Goal: Information Seeking & Learning: Learn about a topic

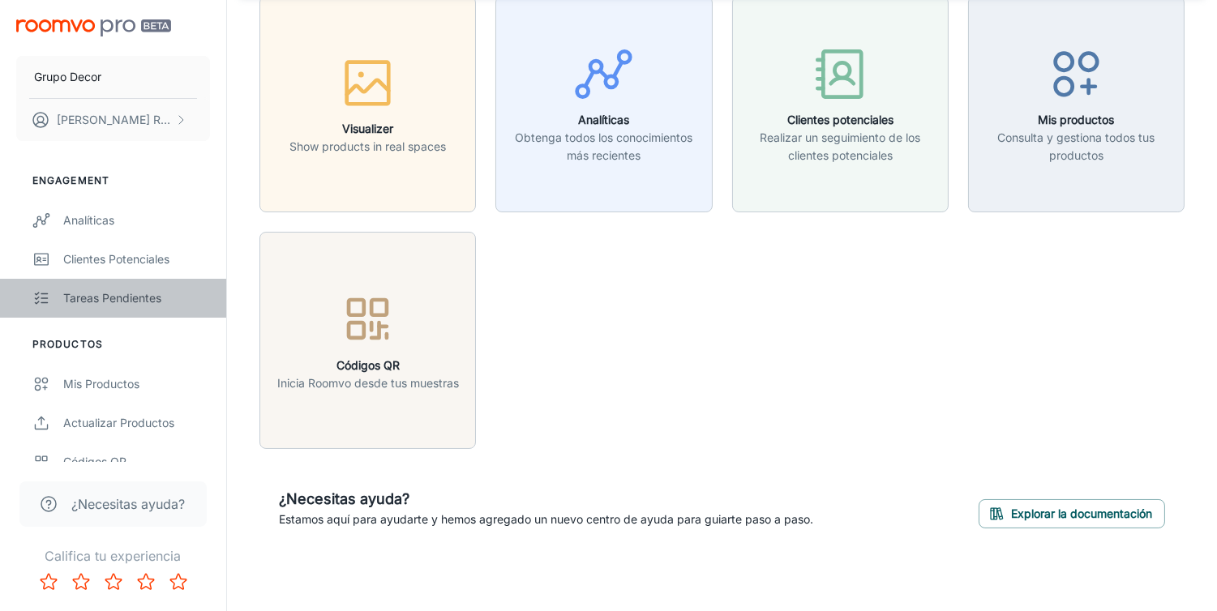
click at [114, 288] on link "Tareas pendientes" at bounding box center [113, 298] width 226 height 39
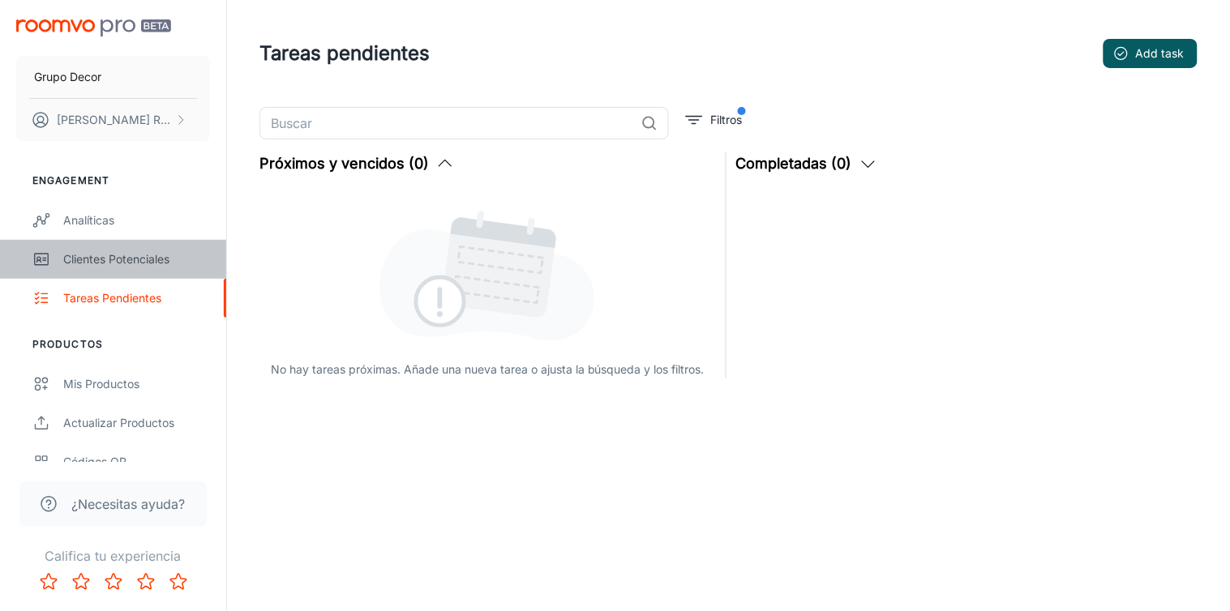
click at [108, 255] on div "Clientes potenciales" at bounding box center [136, 260] width 147 height 18
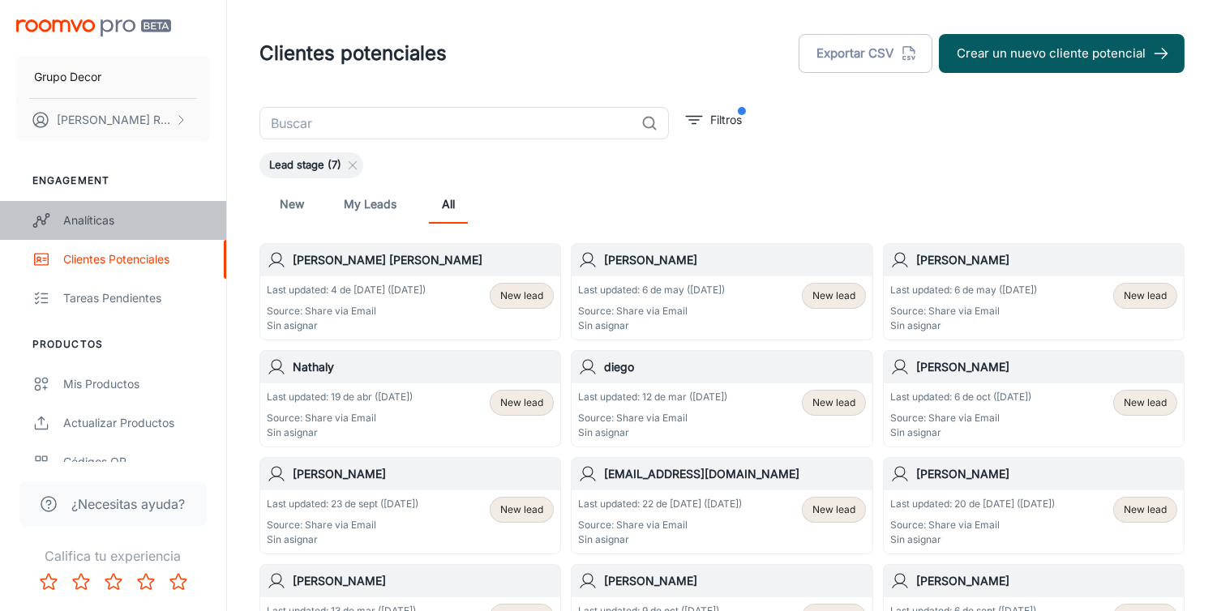
click at [101, 216] on div "Analíticas" at bounding box center [136, 221] width 147 height 18
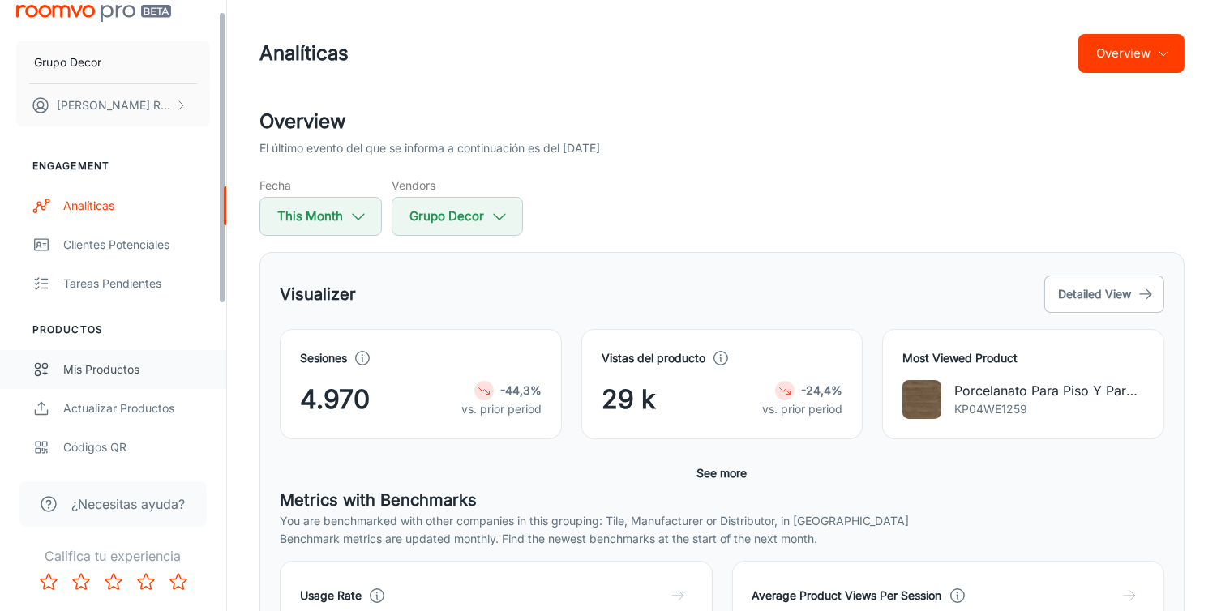
scroll to position [14, 0]
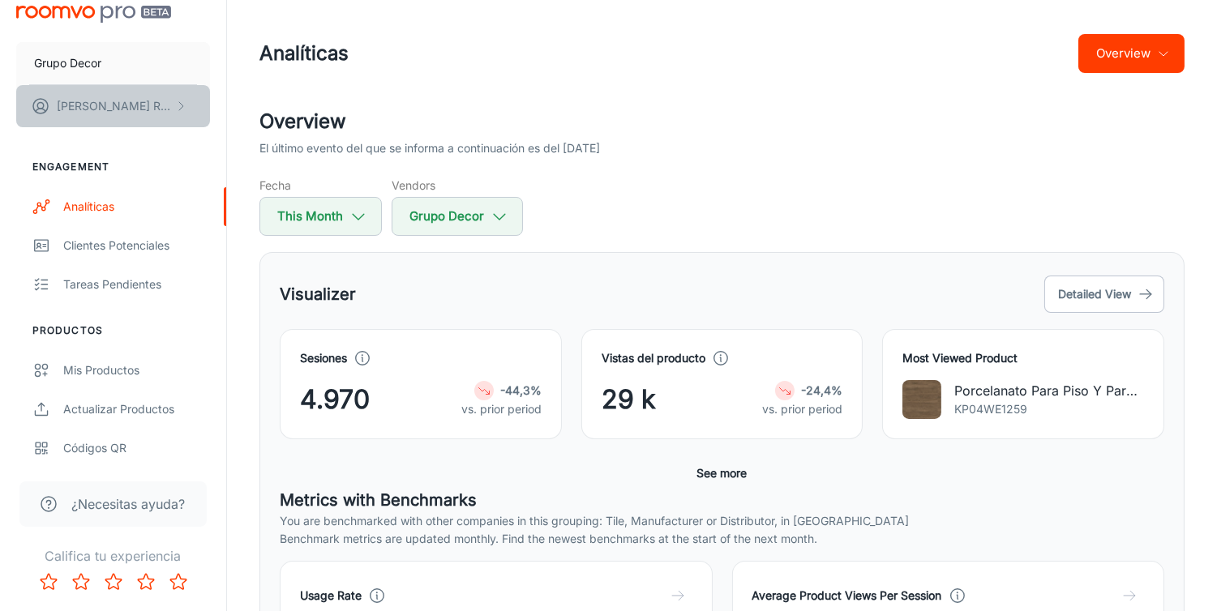
click at [172, 106] on button "[PERSON_NAME]" at bounding box center [113, 106] width 194 height 42
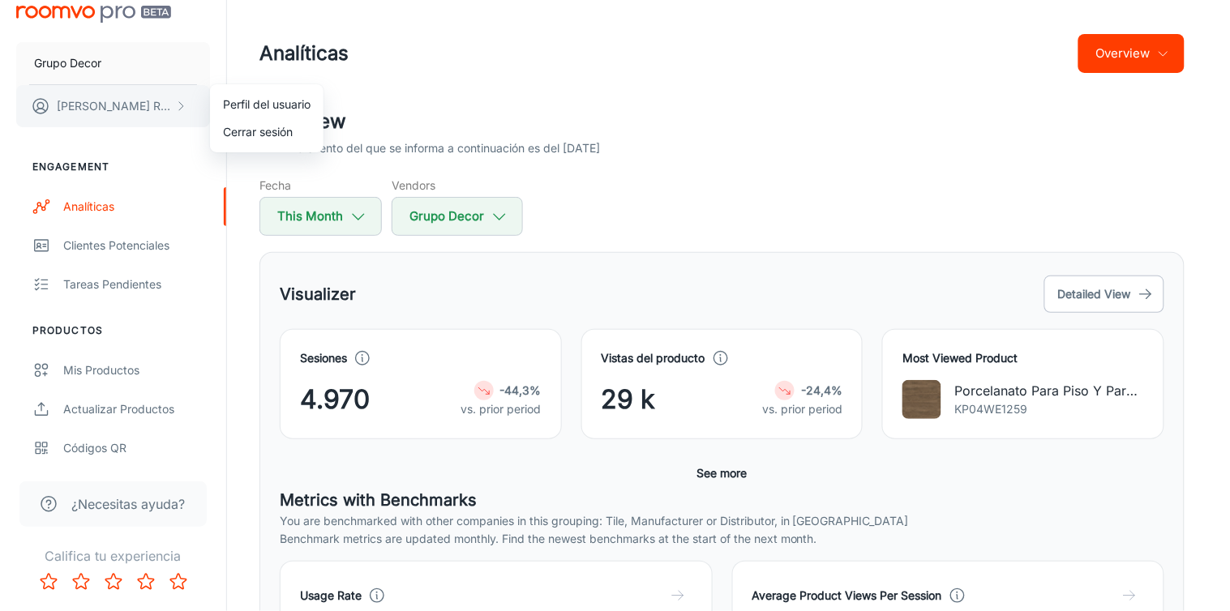
click at [172, 106] on div at bounding box center [615, 305] width 1230 height 611
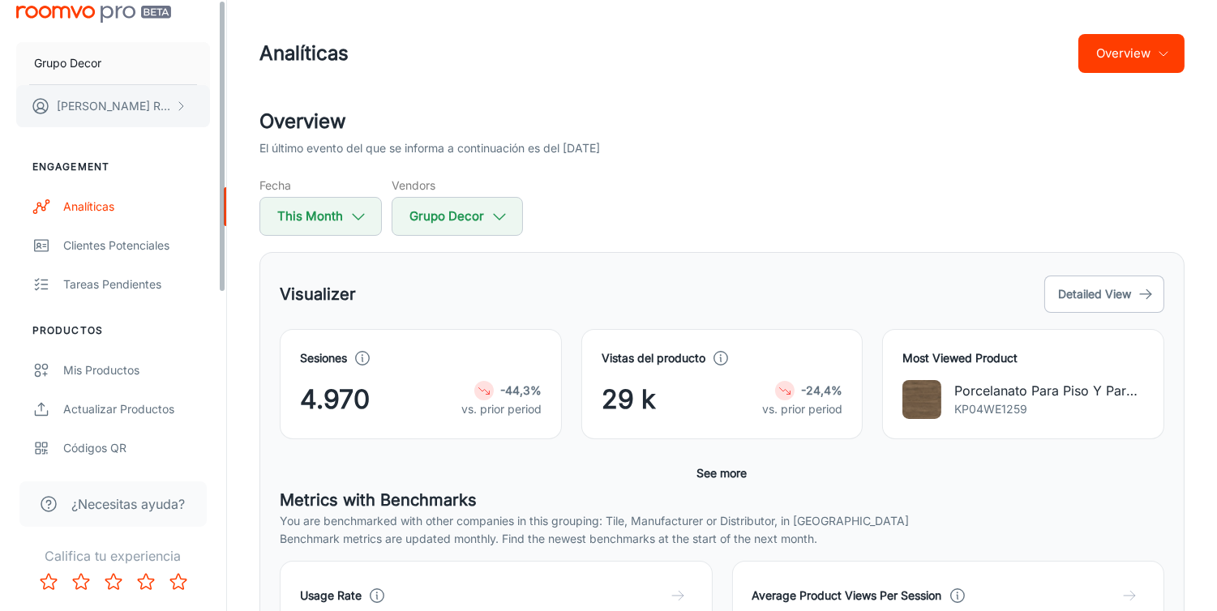
scroll to position [0, 0]
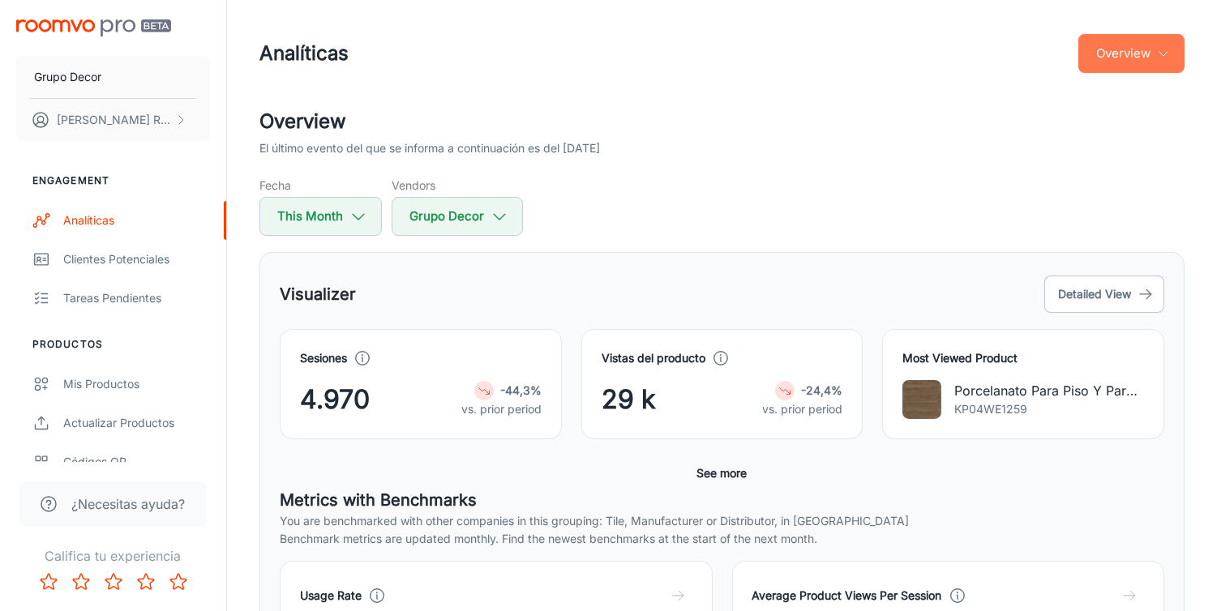
click at [1123, 39] on button "Overview" at bounding box center [1131, 53] width 106 height 39
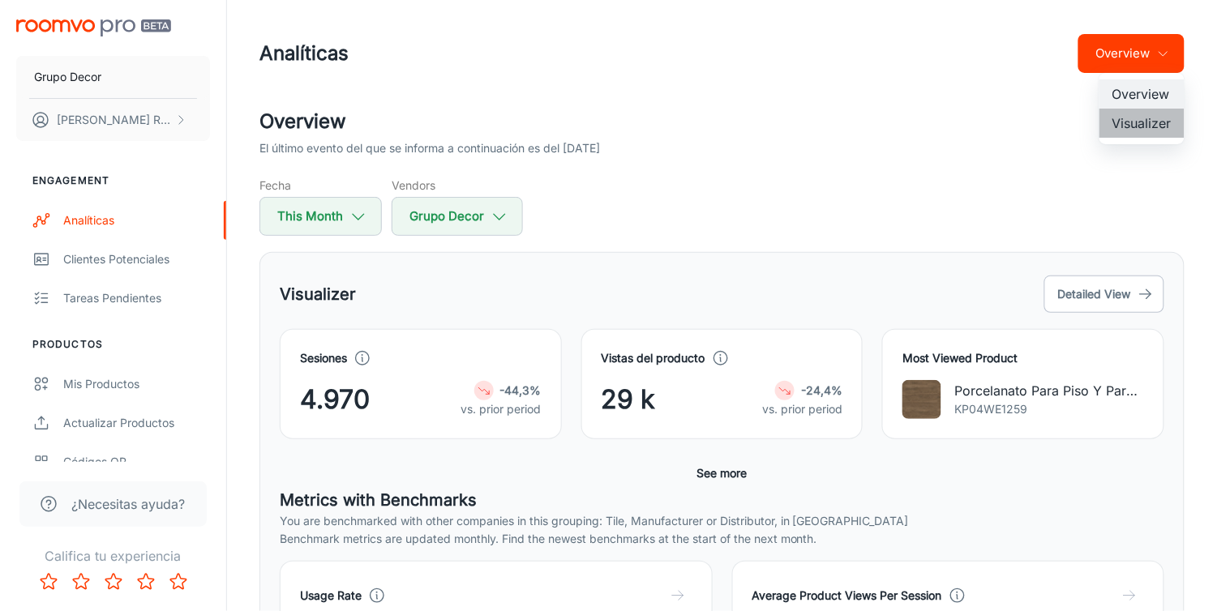
click at [1125, 127] on li "Visualizer" at bounding box center [1142, 123] width 85 height 29
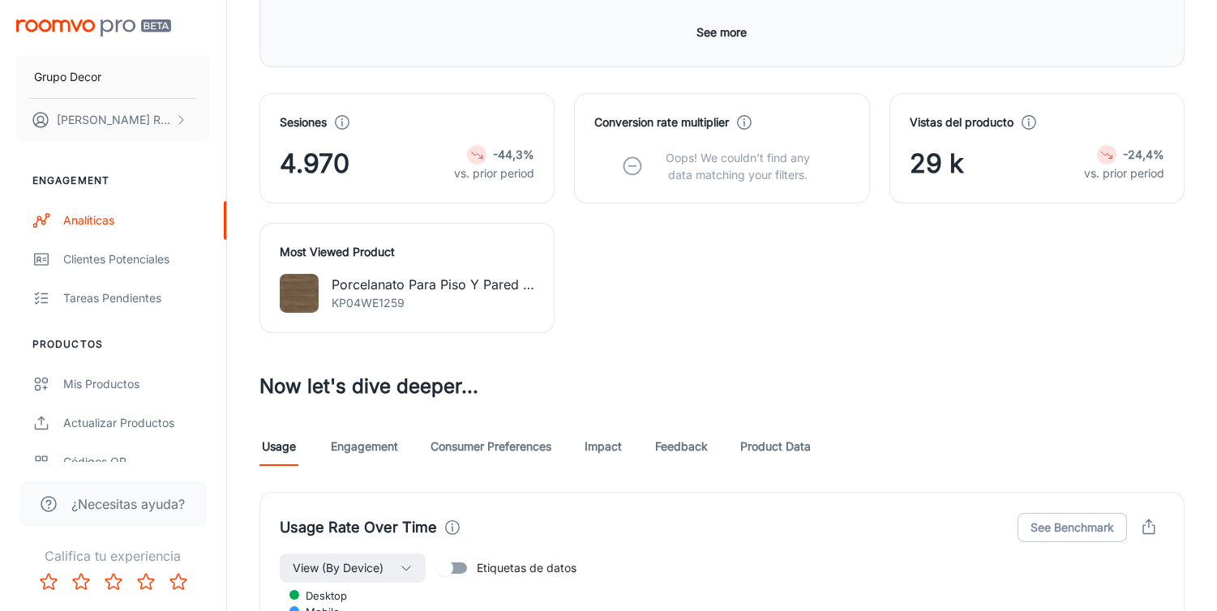
scroll to position [548, 0]
click at [619, 448] on link "Impact" at bounding box center [603, 448] width 39 height 39
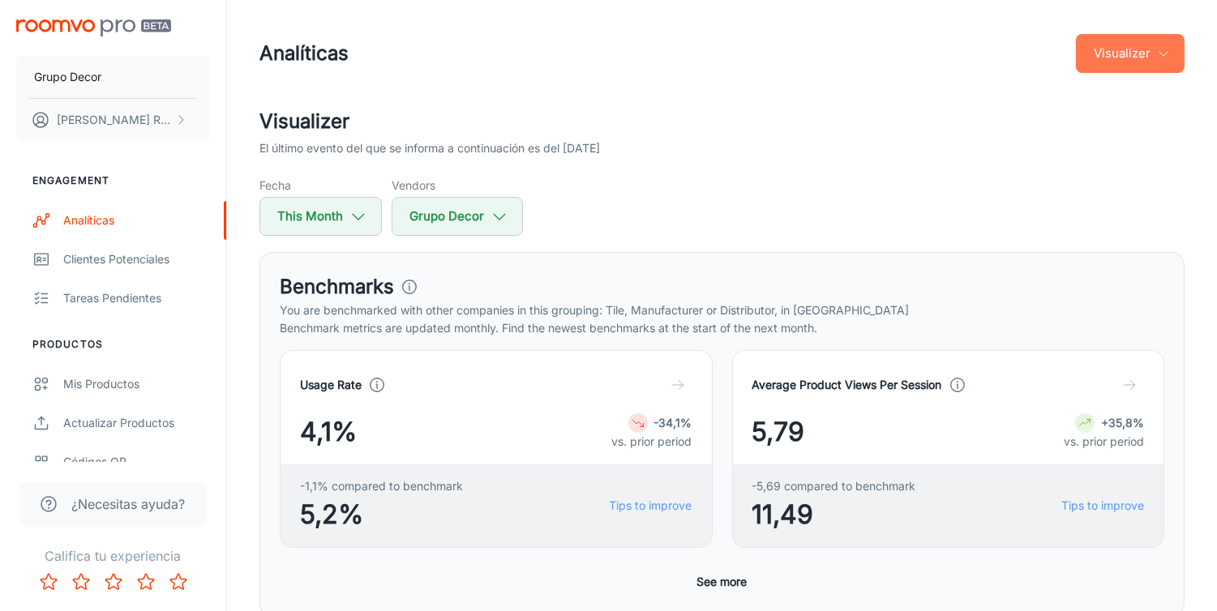
click at [1104, 61] on button "Visualizer" at bounding box center [1130, 53] width 109 height 39
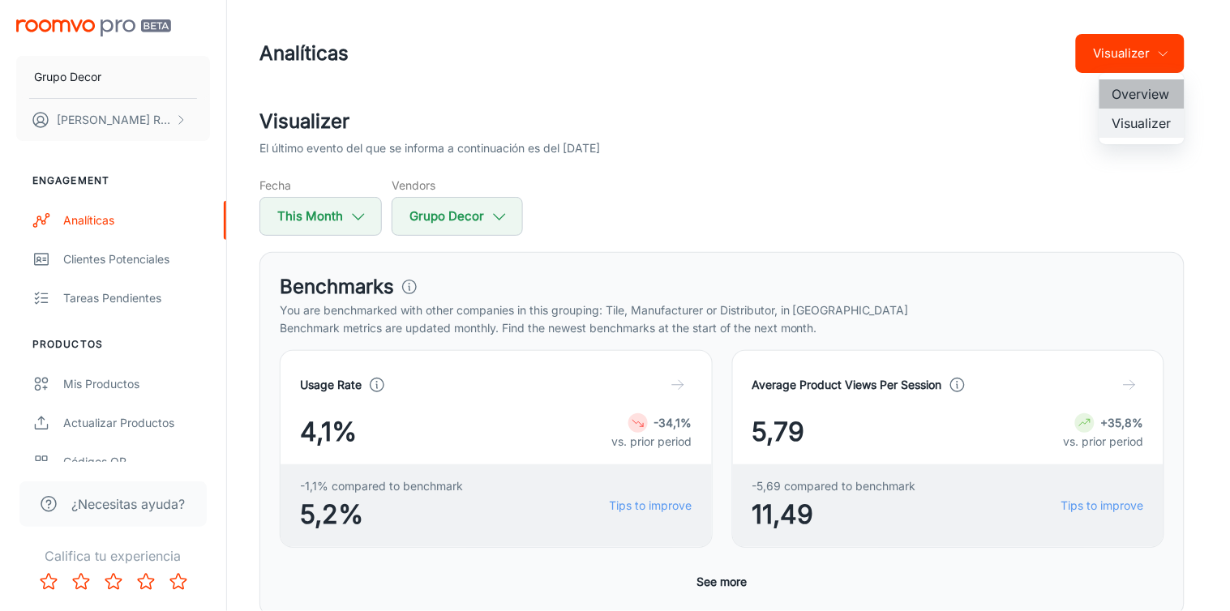
click at [1130, 97] on li "Overview" at bounding box center [1142, 93] width 85 height 29
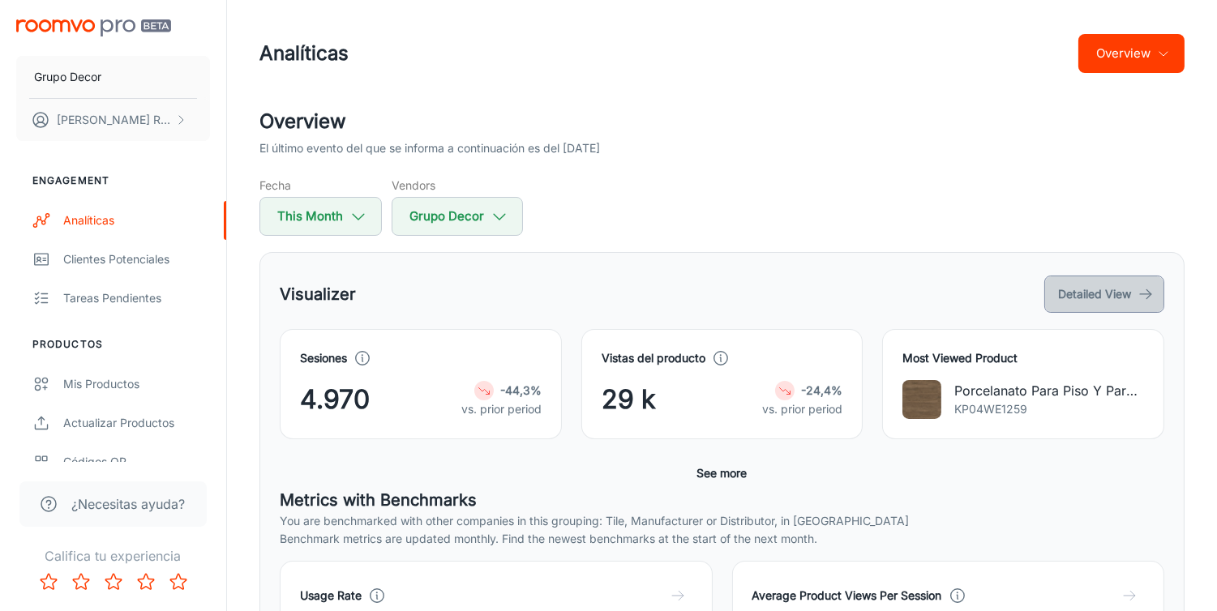
click at [1107, 290] on button "Detailed View" at bounding box center [1104, 294] width 120 height 37
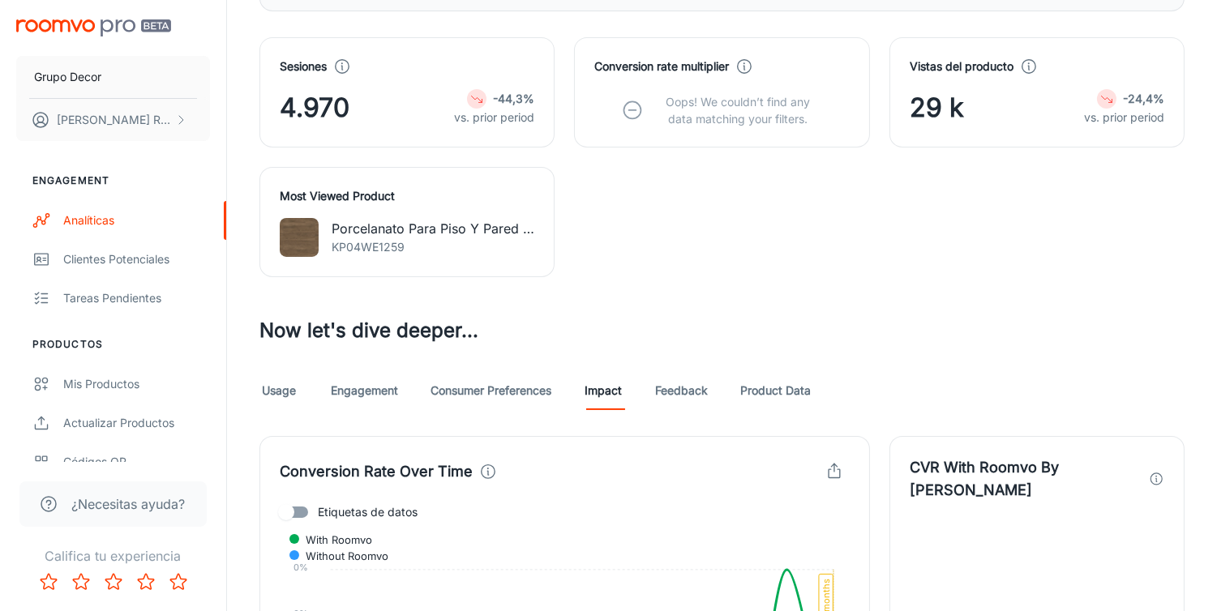
scroll to position [603, 0]
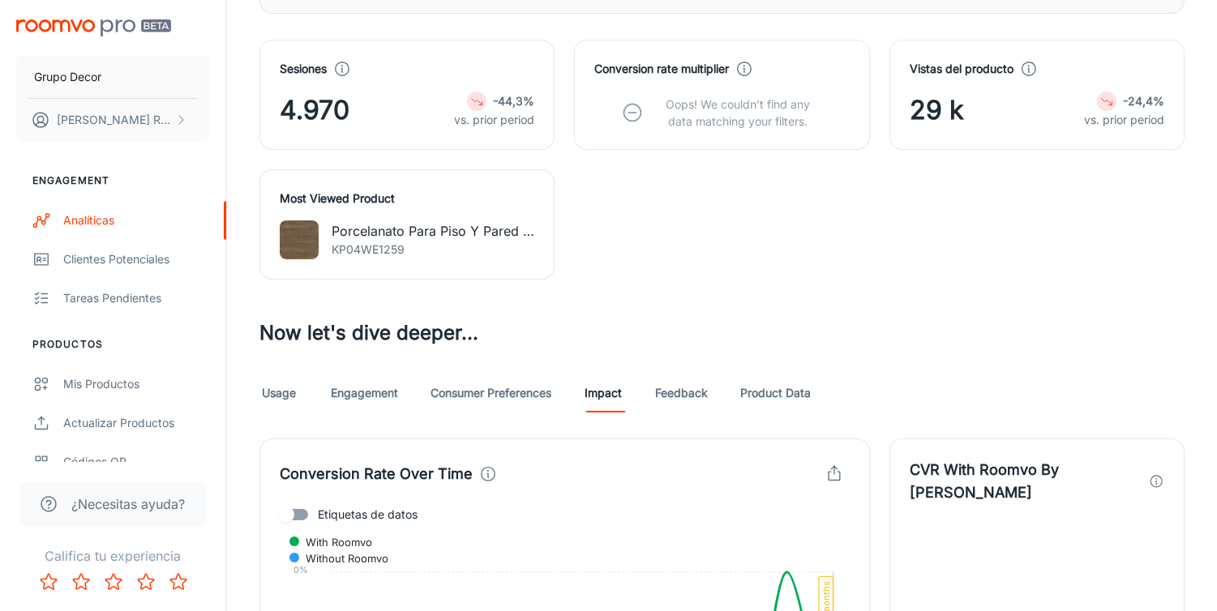
click at [813, 93] on div "Conversion rate multiplier Oops! We couldn’t find any data matching your filter…" at bounding box center [721, 95] width 255 height 70
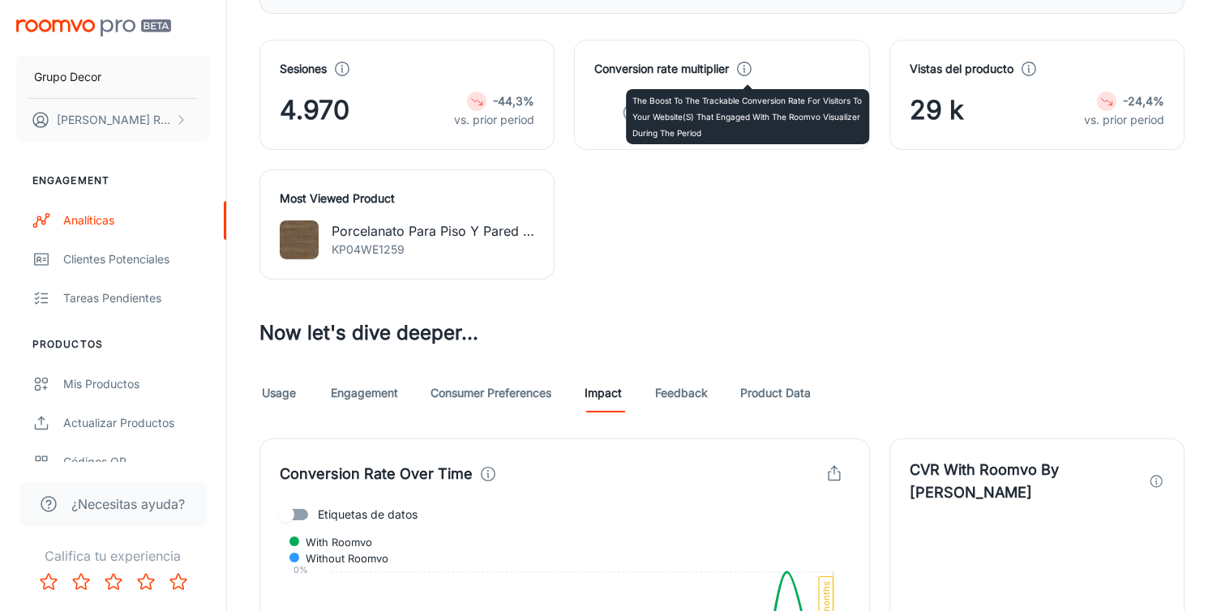
click at [749, 63] on icon at bounding box center [744, 69] width 18 height 18
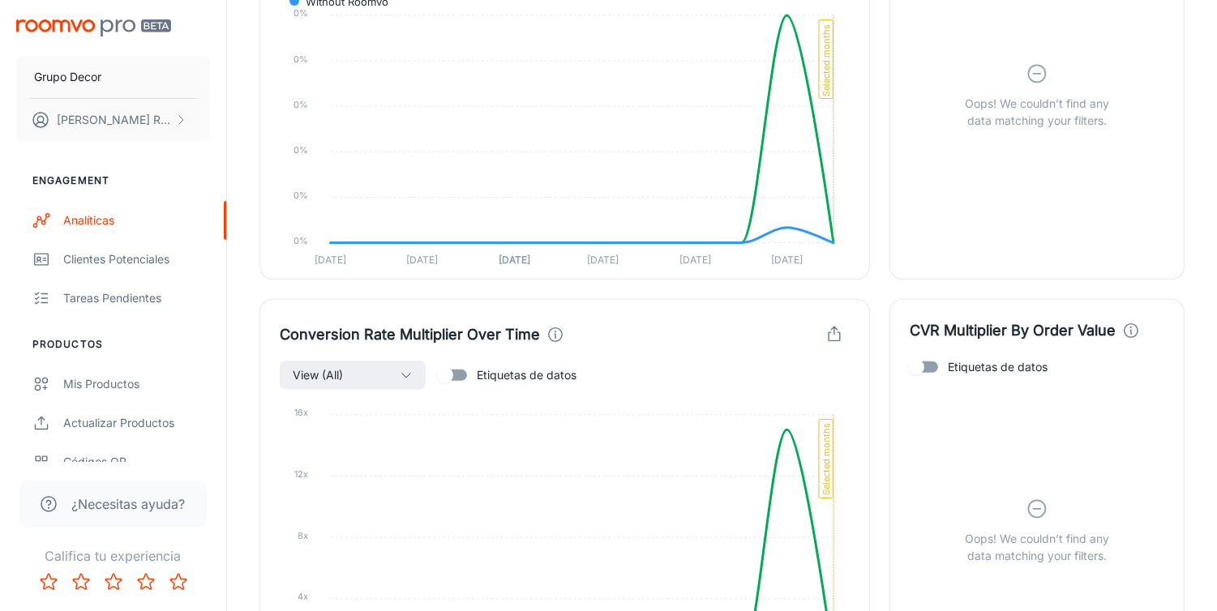
scroll to position [1173, 0]
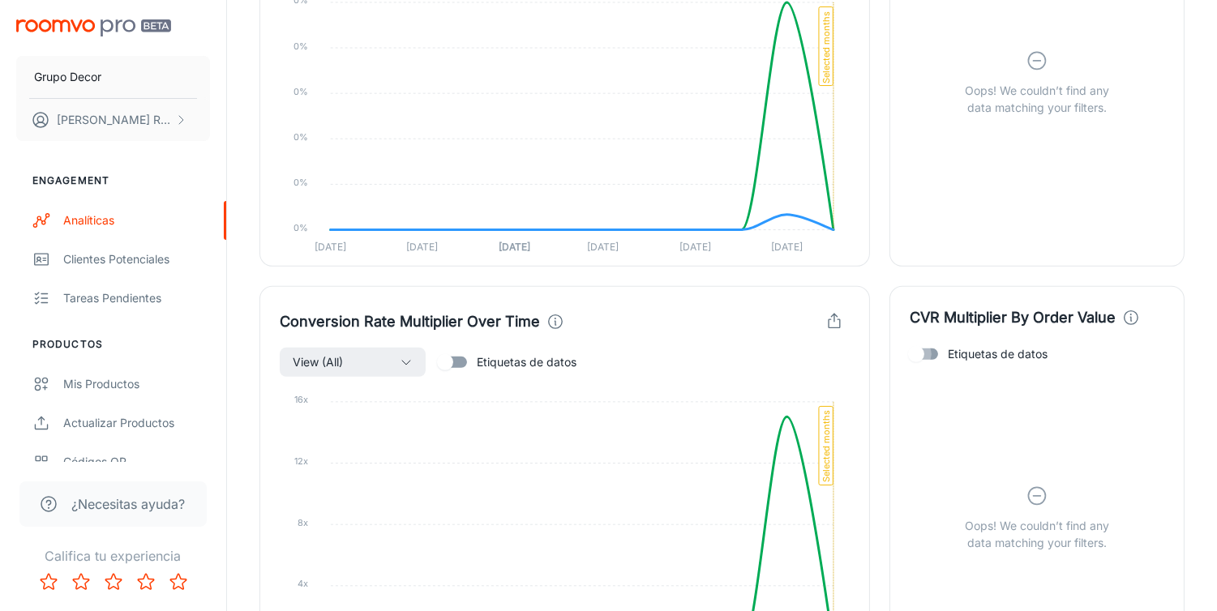
click at [937, 358] on input "Etiquetas de datos" at bounding box center [916, 354] width 92 height 31
click at [937, 358] on input "Etiquetas de datos" at bounding box center [932, 354] width 92 height 31
checkbox input "false"
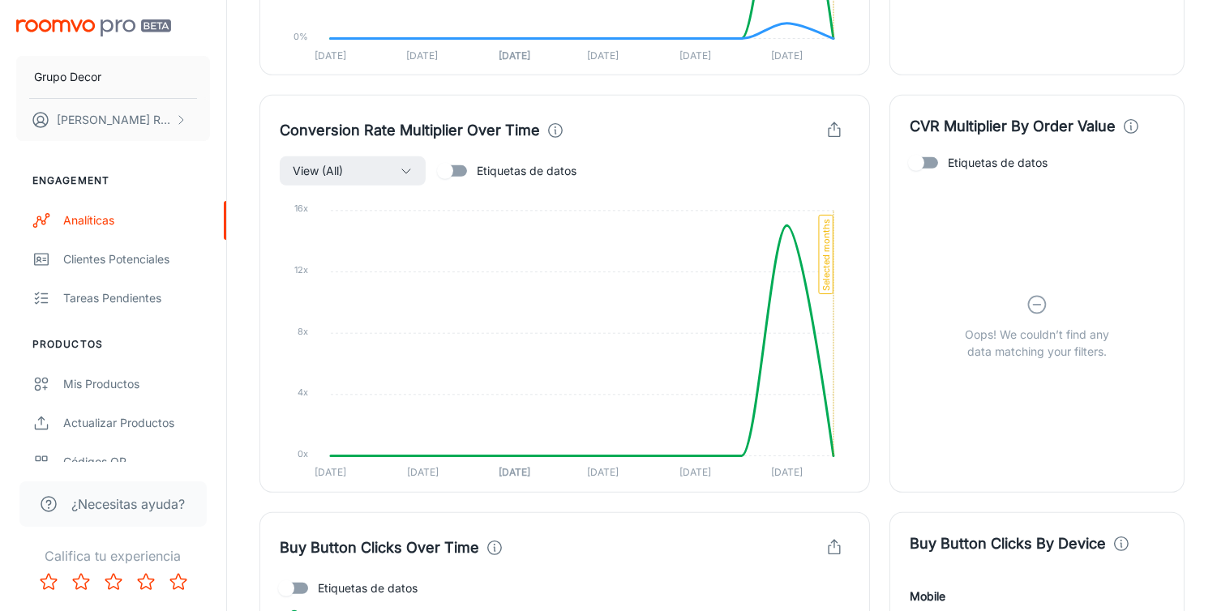
scroll to position [1365, 0]
click at [1040, 298] on icon at bounding box center [1037, 304] width 23 height 23
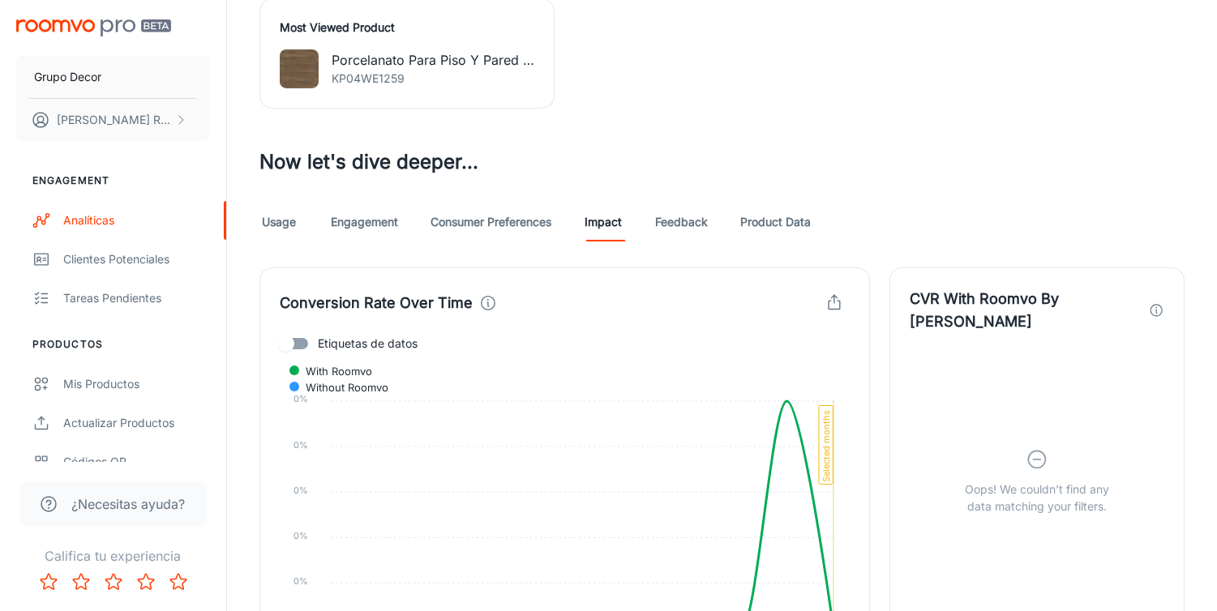
scroll to position [774, 0]
